Goal: Transaction & Acquisition: Purchase product/service

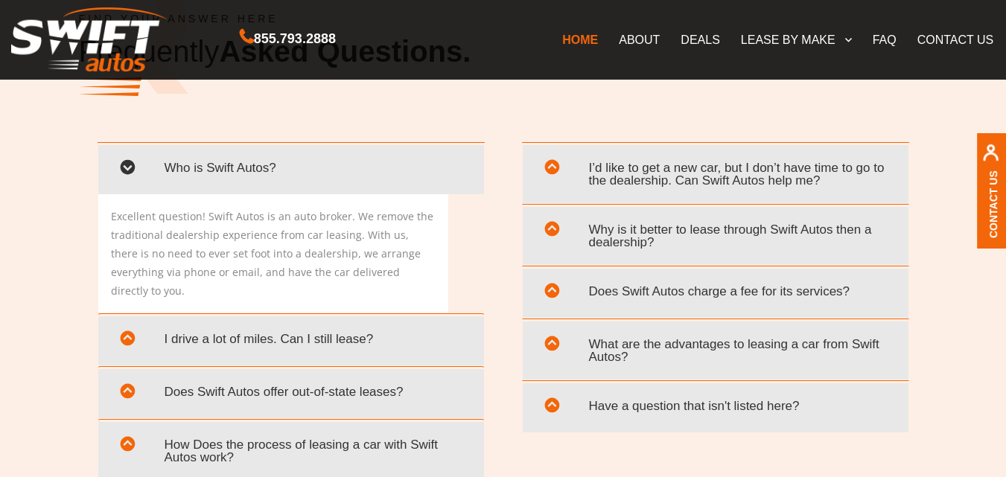
scroll to position [2905, 0]
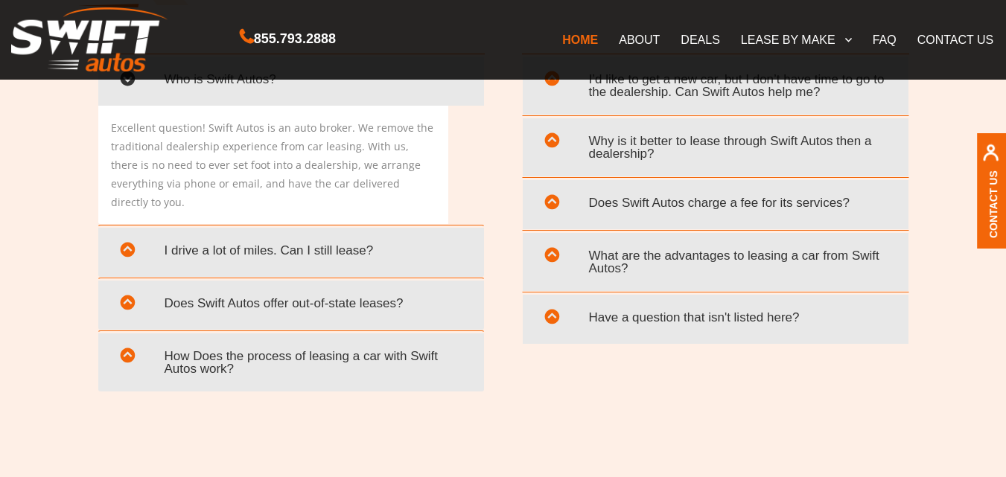
click at [212, 235] on span "I drive a lot of miles. Can I still lease?" at bounding box center [290, 250] width 363 height 31
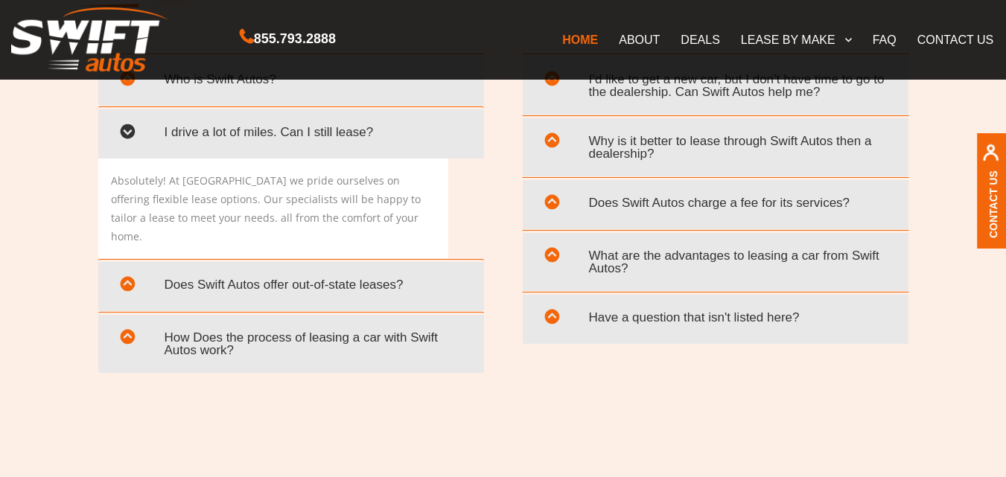
click at [212, 270] on span "Does Swift Autos offer out-of-state leases?" at bounding box center [290, 285] width 363 height 31
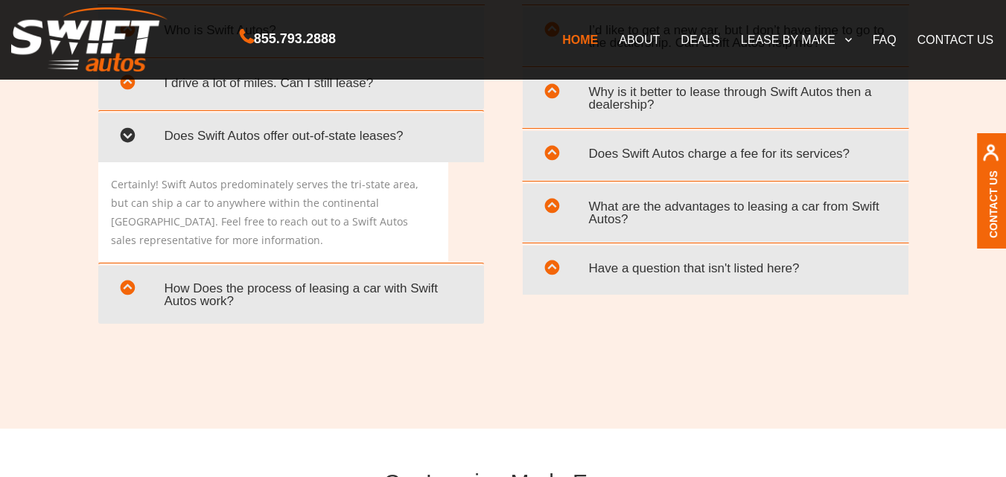
scroll to position [2979, 0]
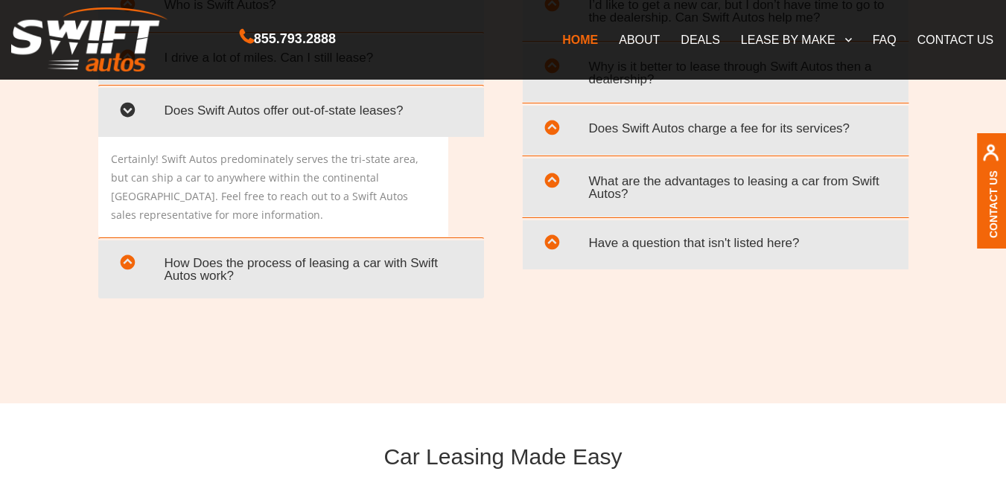
click at [212, 259] on span "How Does the process of leasing a car with Swift Autos work?" at bounding box center [290, 269] width 363 height 43
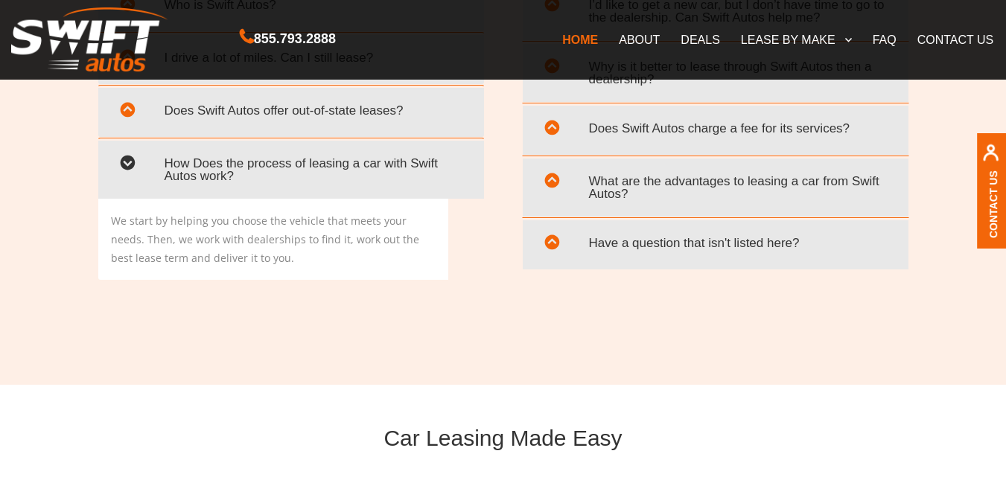
click at [676, 246] on span "Have a question that isn't listed here?" at bounding box center [715, 243] width 363 height 31
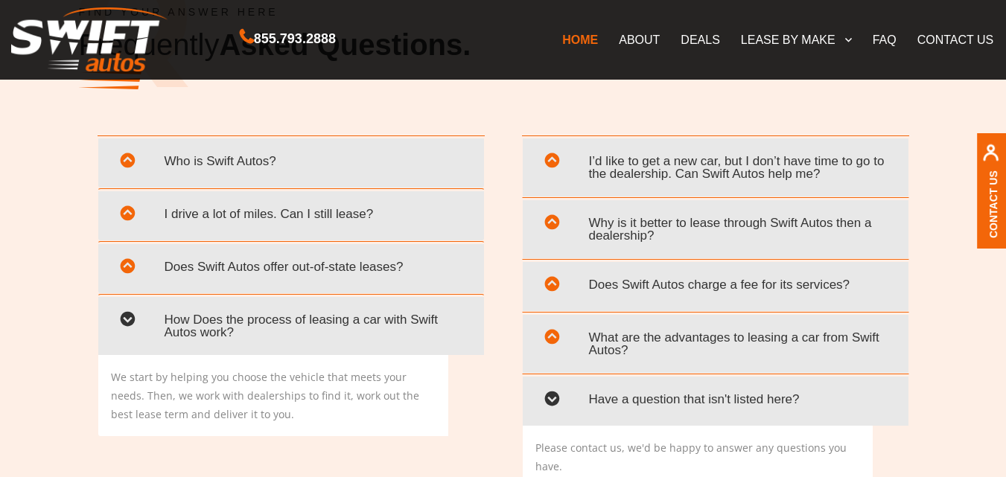
scroll to position [2756, 0]
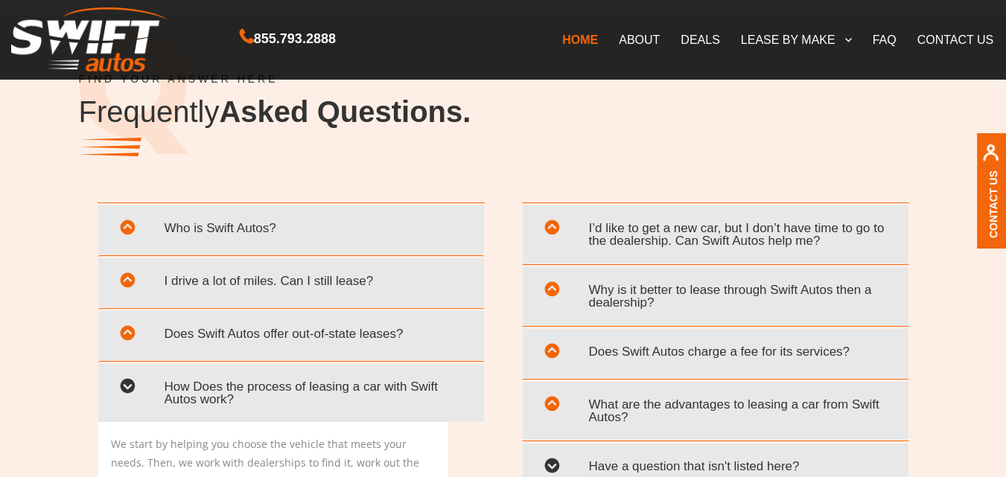
click at [676, 246] on span "I’d like to get a new car, but I don’t have time to go to the dealership. Can S…" at bounding box center [715, 234] width 363 height 43
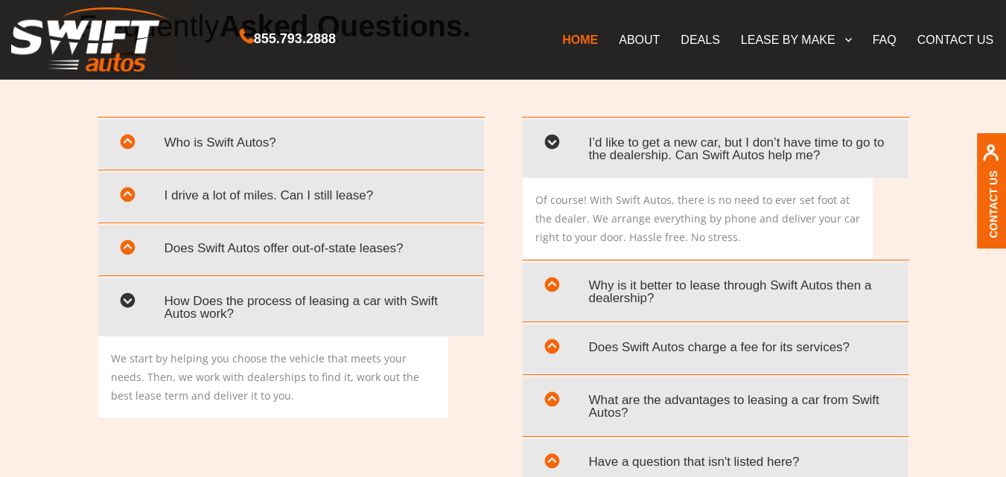
scroll to position [2905, 0]
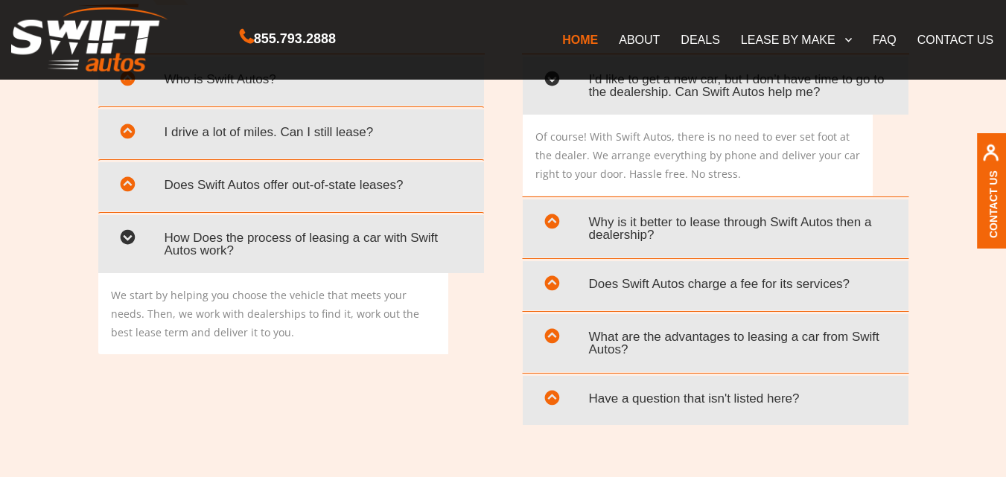
click at [679, 238] on span "Why is it better to lease through Swift Autos then a dealership?" at bounding box center [715, 228] width 363 height 43
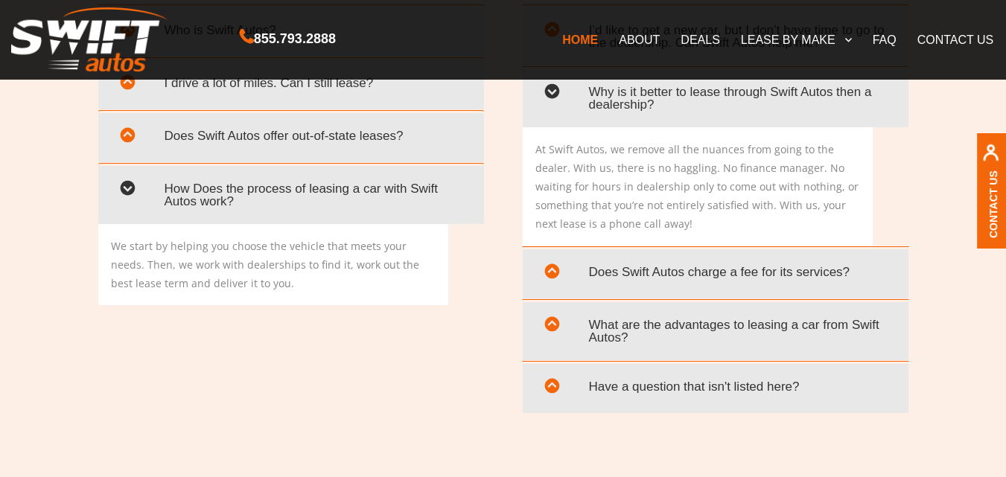
scroll to position [2979, 0]
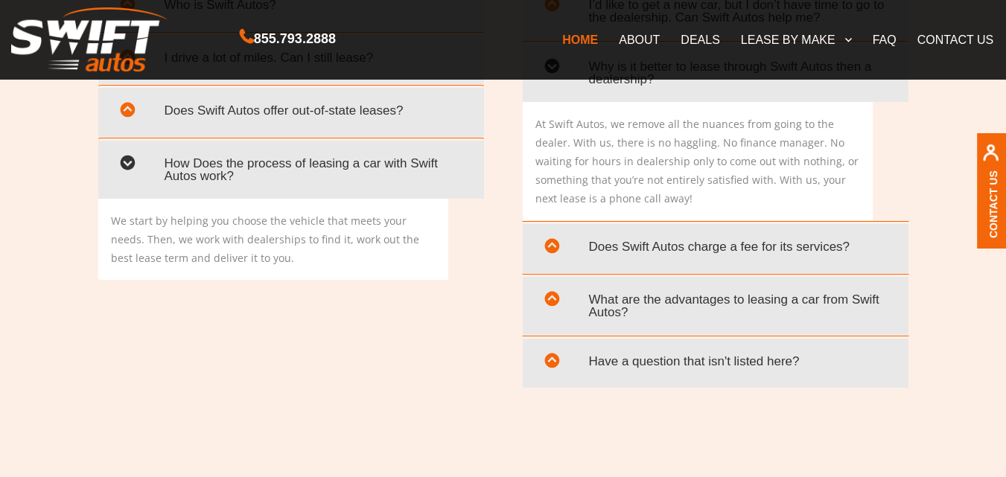
click at [677, 247] on span "Does Swift Autos charge a fee for its services?" at bounding box center [715, 247] width 363 height 31
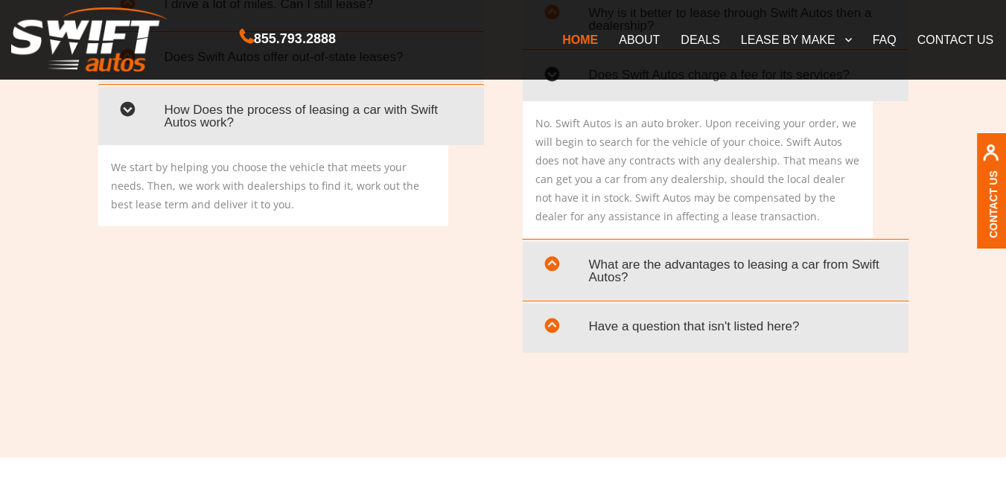
scroll to position [3054, 0]
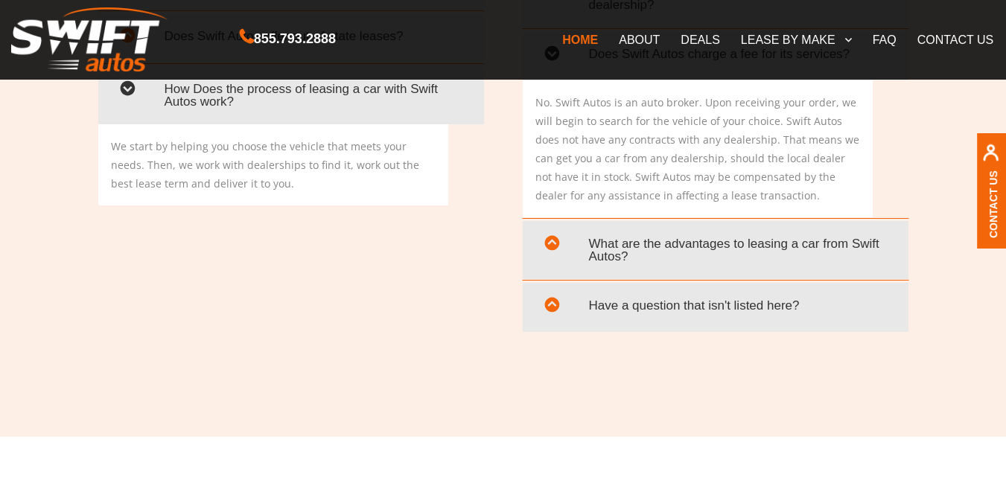
click at [677, 247] on span "What are the advantages to leasing a car from Swift Autos?" at bounding box center [715, 250] width 363 height 43
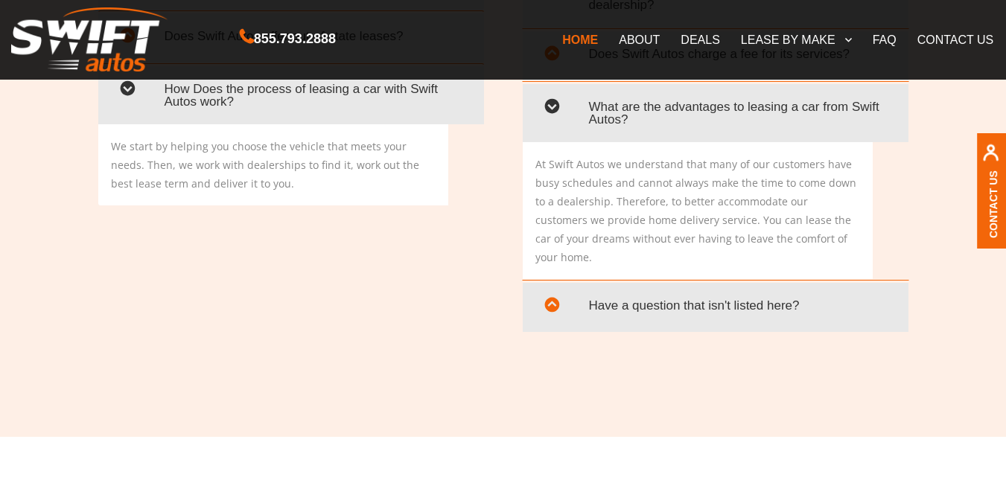
click at [394, 98] on span "How Does the process of leasing a car with Swift Autos work?" at bounding box center [290, 95] width 363 height 43
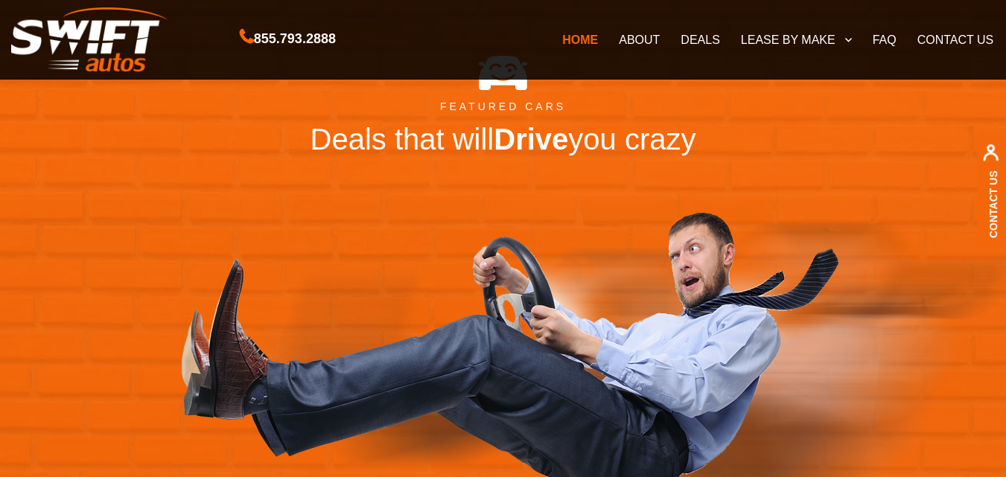
scroll to position [1626, 0]
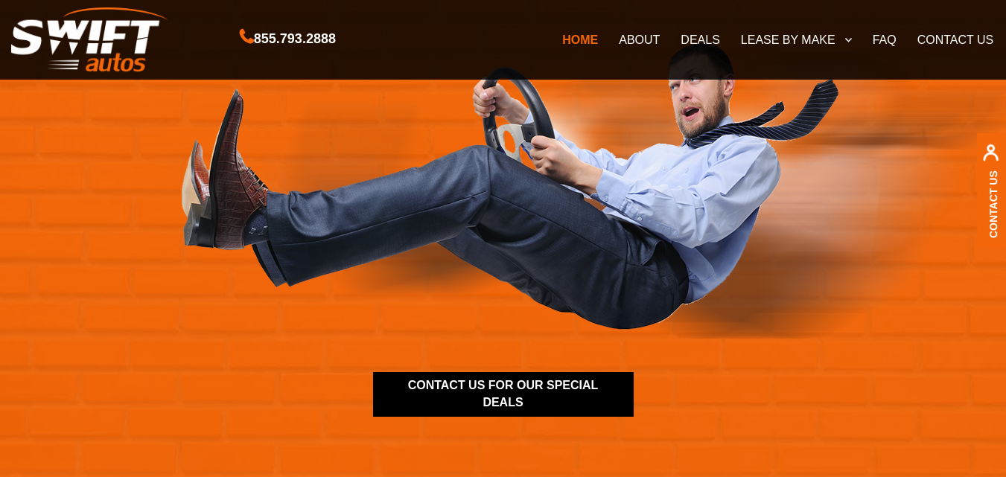
click at [453, 389] on link "contact us for our special deals" at bounding box center [503, 394] width 261 height 45
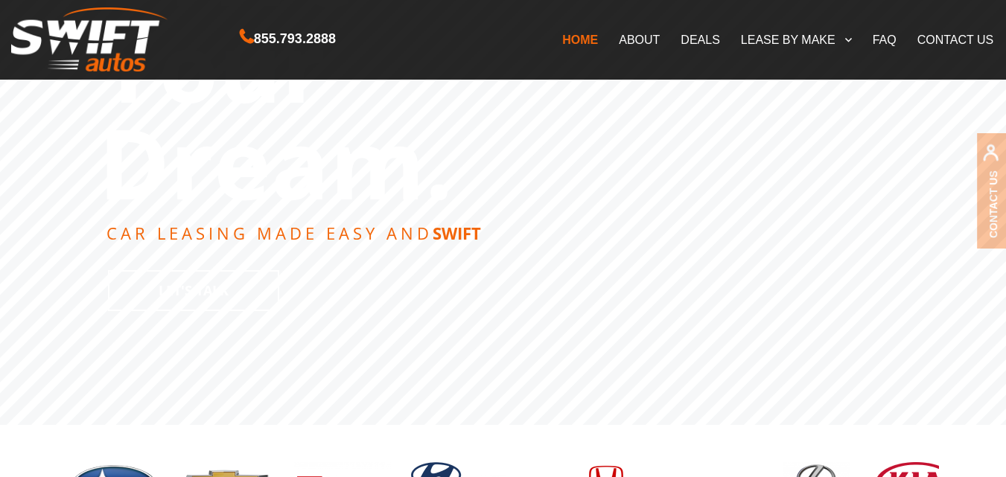
scroll to position [298, 0]
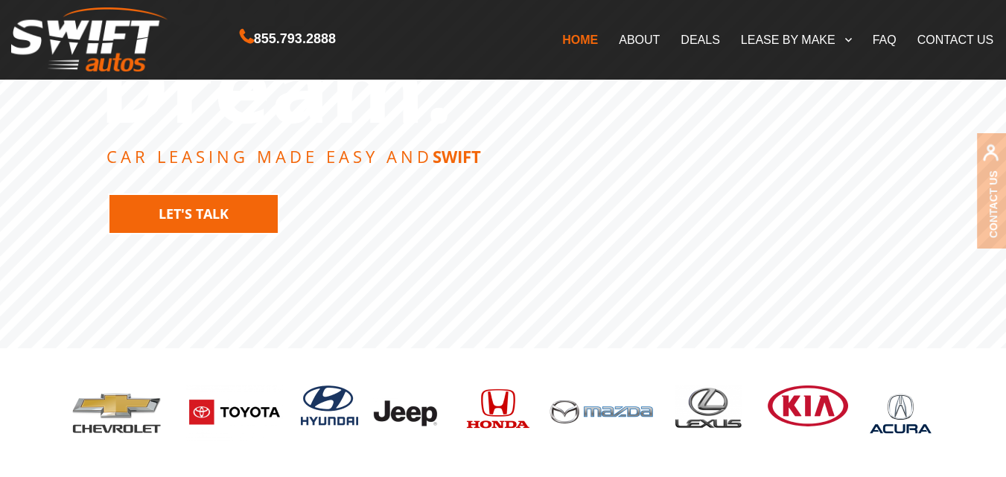
click at [246, 214] on link "Let's Talk" at bounding box center [193, 214] width 171 height 41
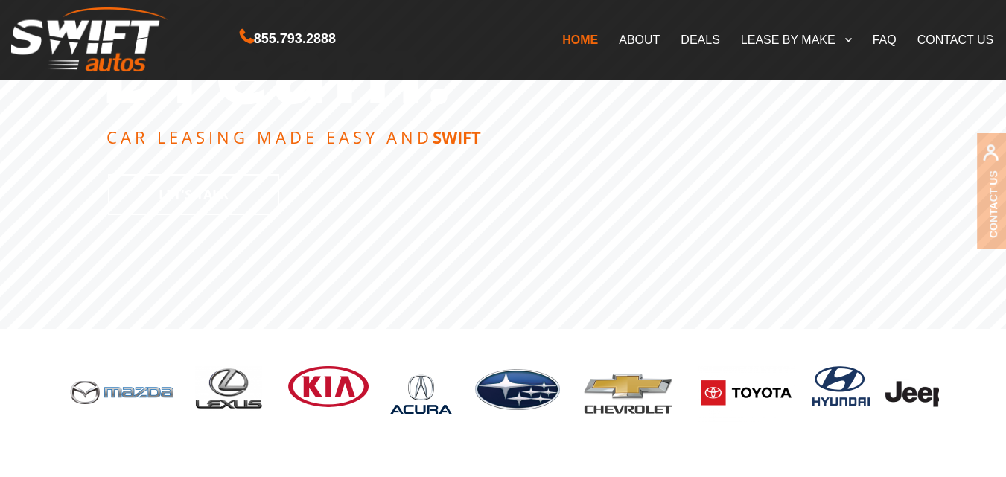
scroll to position [0, 0]
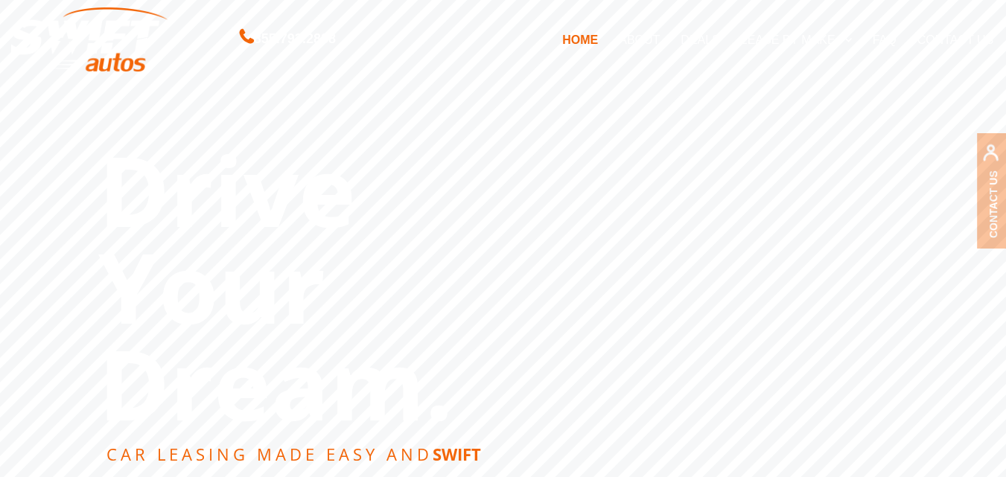
click at [705, 43] on link "DEALS" at bounding box center [700, 39] width 60 height 31
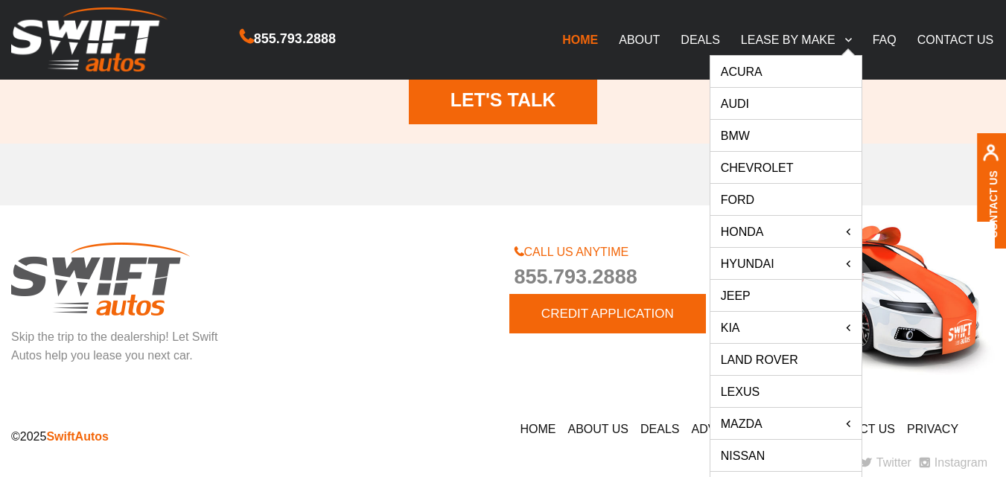
scroll to position [1965, 0]
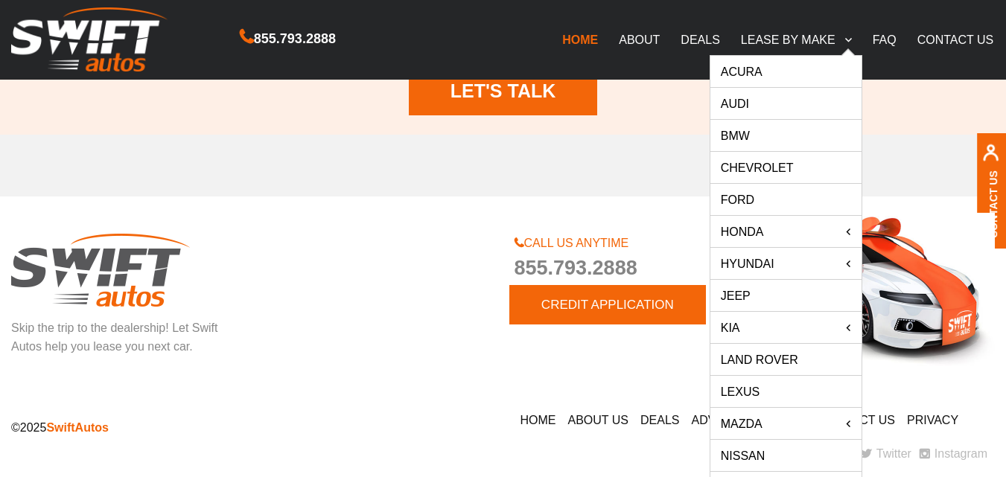
click at [783, 70] on link "Acura" at bounding box center [786, 71] width 151 height 31
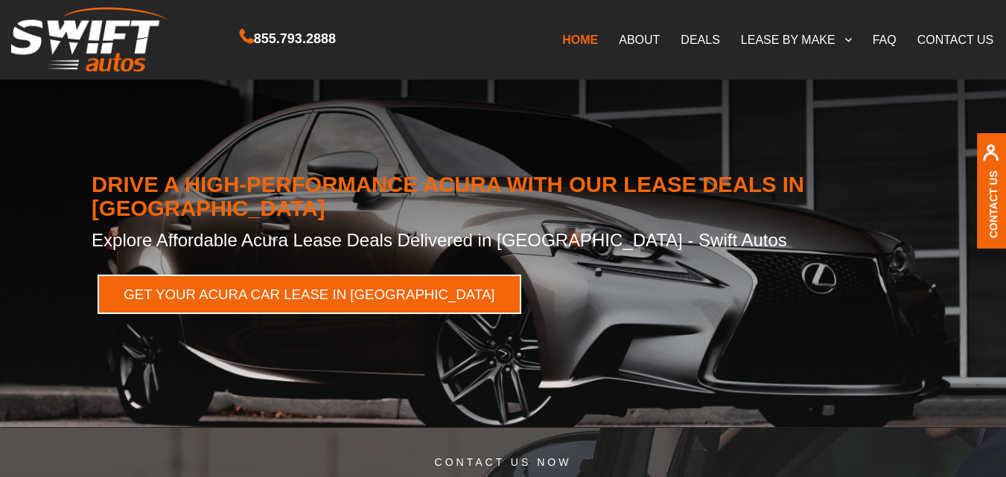
click at [279, 276] on link "GET YOUR ACURA CAR LEASE IN NY" at bounding box center [310, 294] width 424 height 39
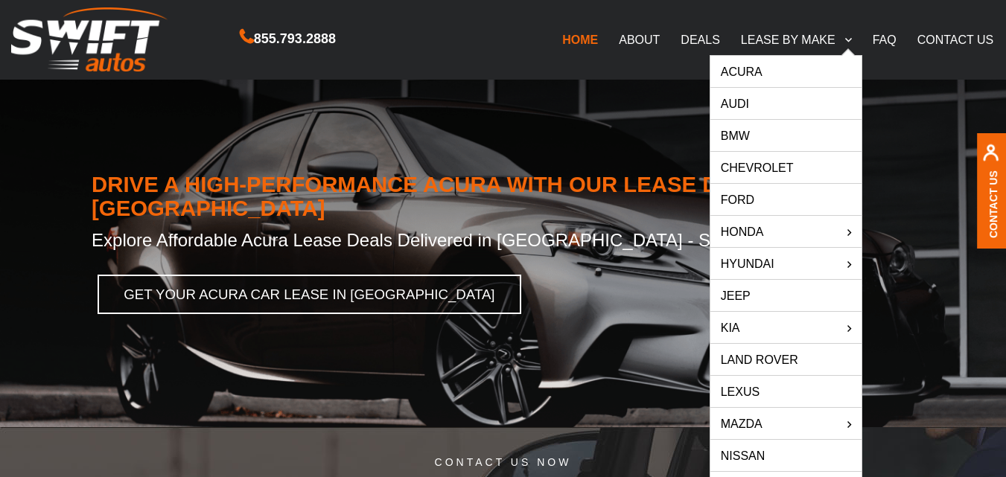
click at [773, 130] on link "BMW" at bounding box center [786, 135] width 151 height 31
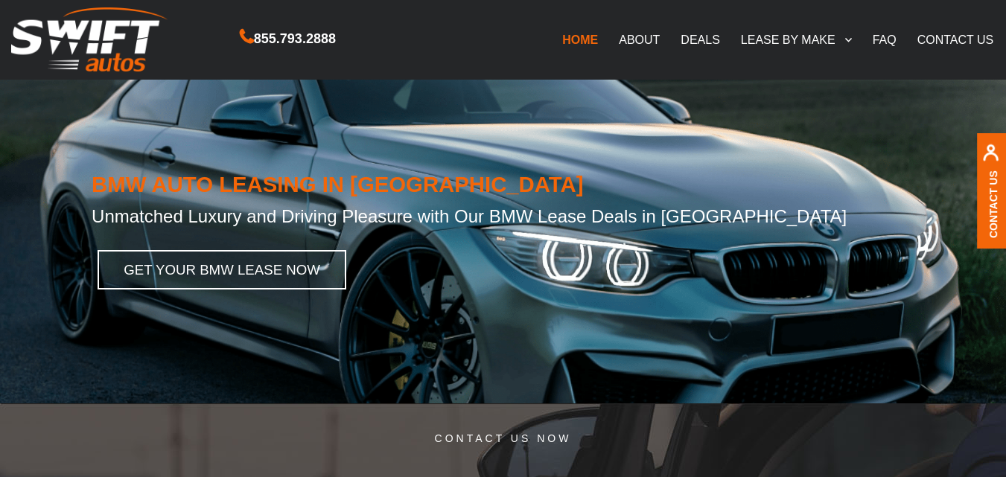
click at [203, 266] on link "GET YOUR BMW LEASE NOW" at bounding box center [222, 269] width 249 height 39
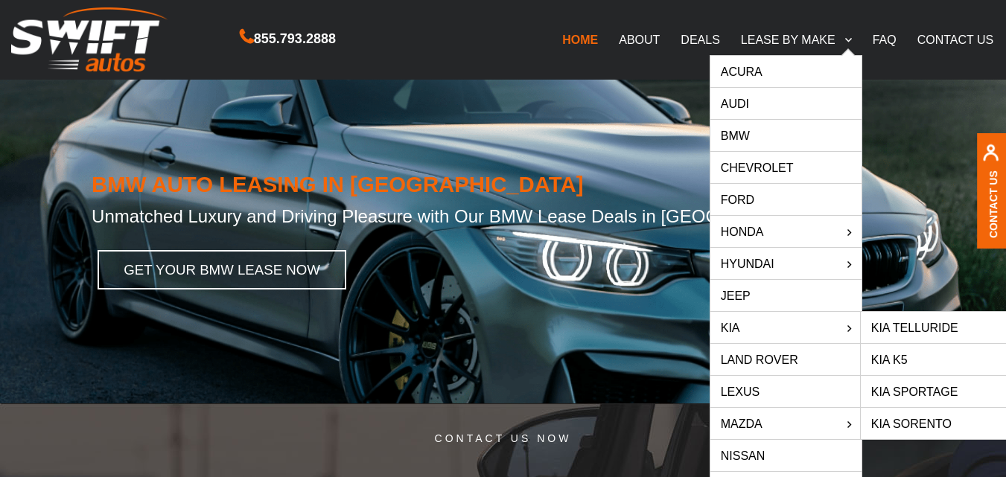
click at [897, 317] on link "Kia Telluride" at bounding box center [936, 327] width 151 height 31
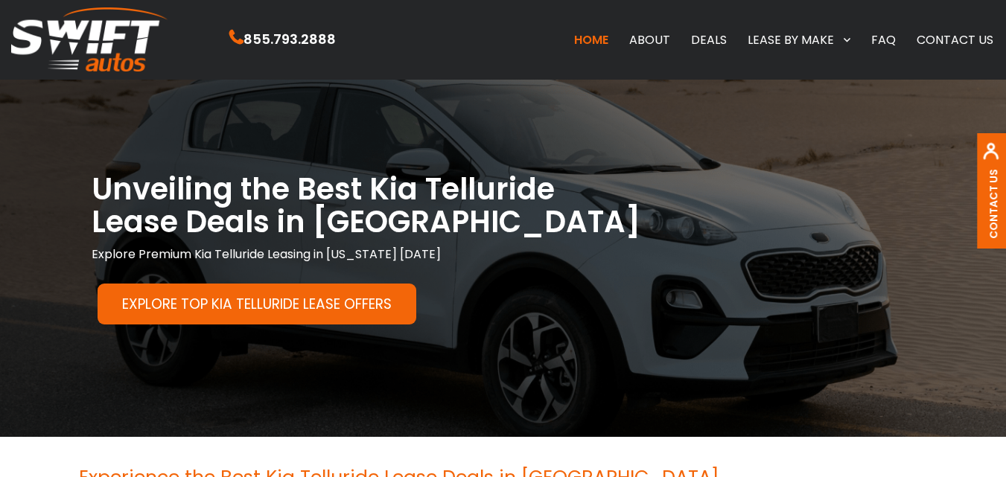
click at [285, 310] on link "Explore Top Kia Telluride Lease Offers" at bounding box center [257, 304] width 319 height 41
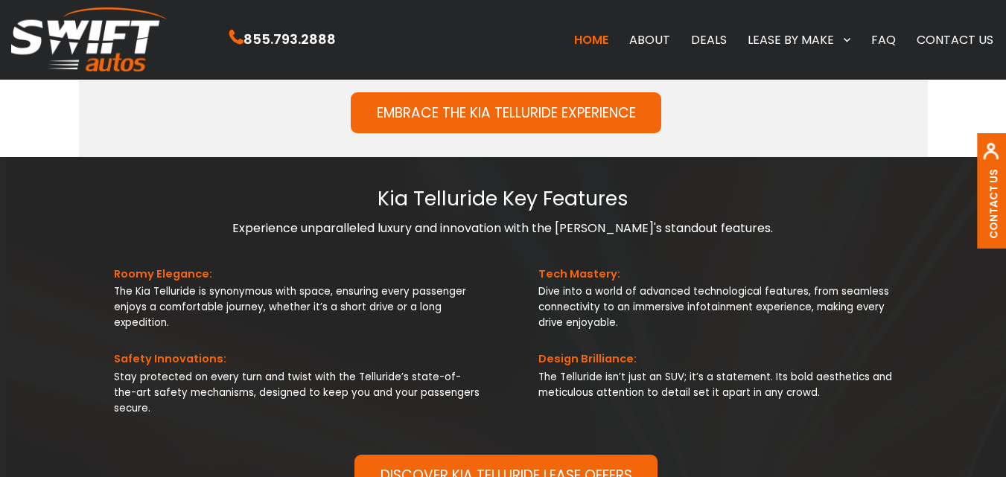
scroll to position [1297, 0]
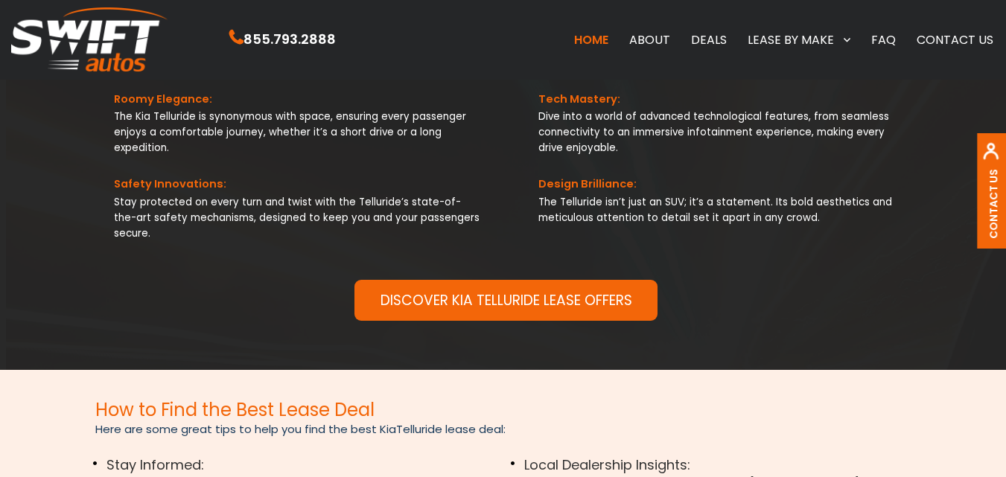
click at [562, 287] on link "DISCOVER KIA TELLURIDE LEASE OFFERS" at bounding box center [506, 300] width 302 height 41
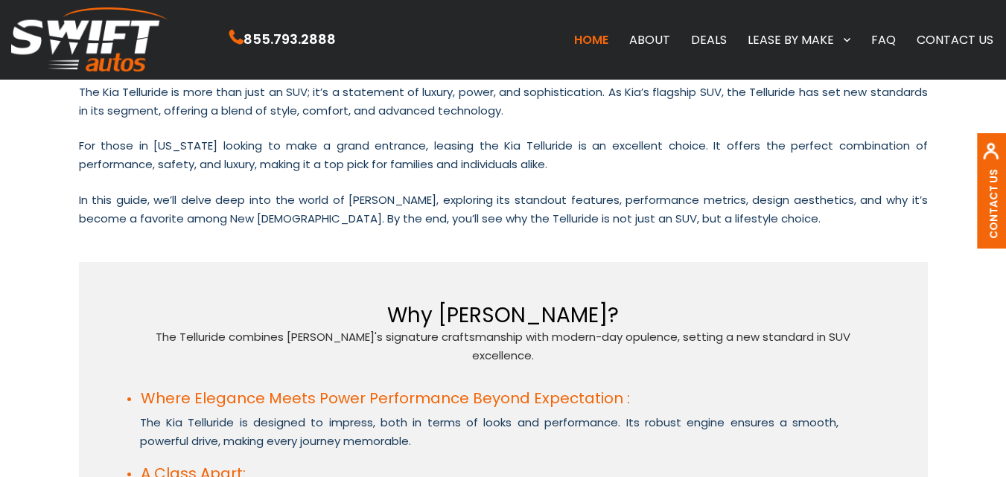
scroll to position [0, 0]
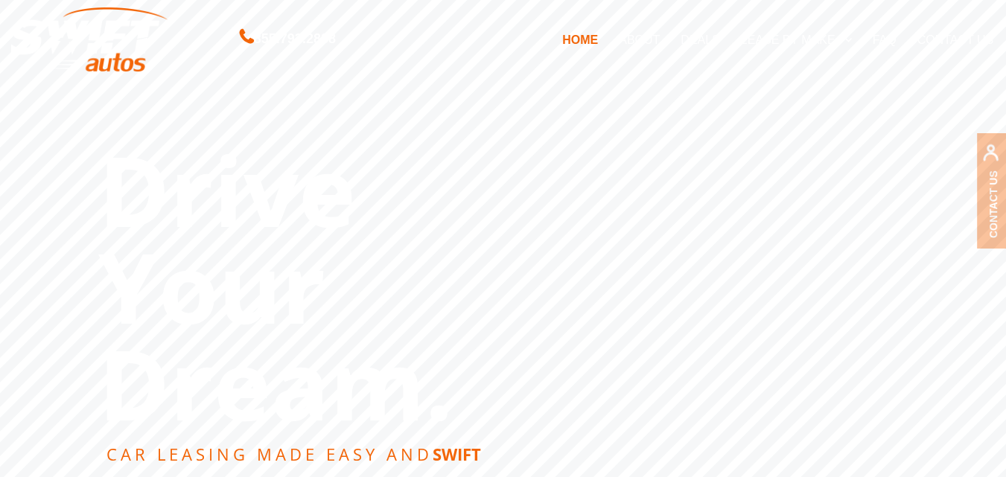
scroll to position [1626, 0]
